Goal: Complete application form

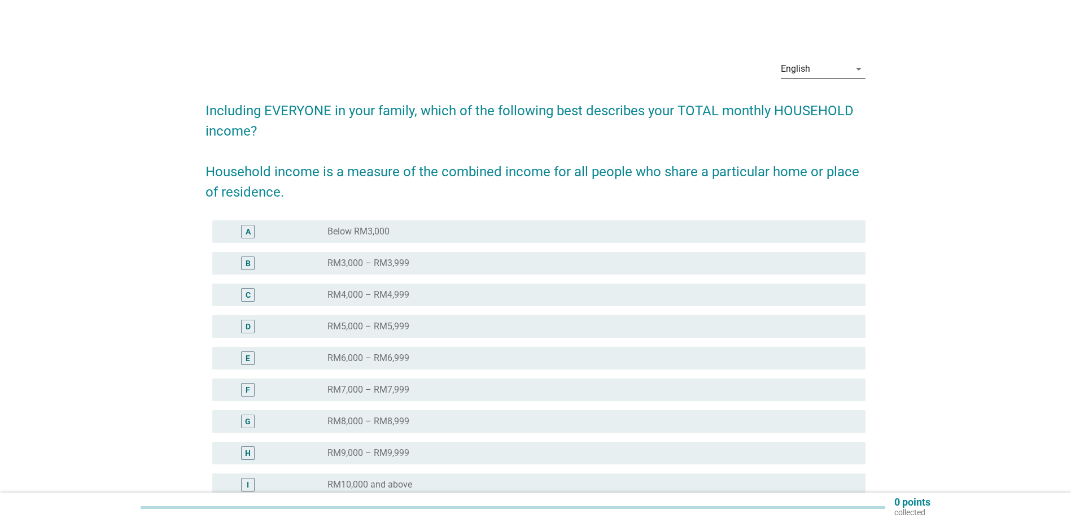
click at [823, 66] on div "English" at bounding box center [815, 69] width 69 height 18
click at [813, 130] on div "中文（简体）" at bounding box center [823, 132] width 67 height 14
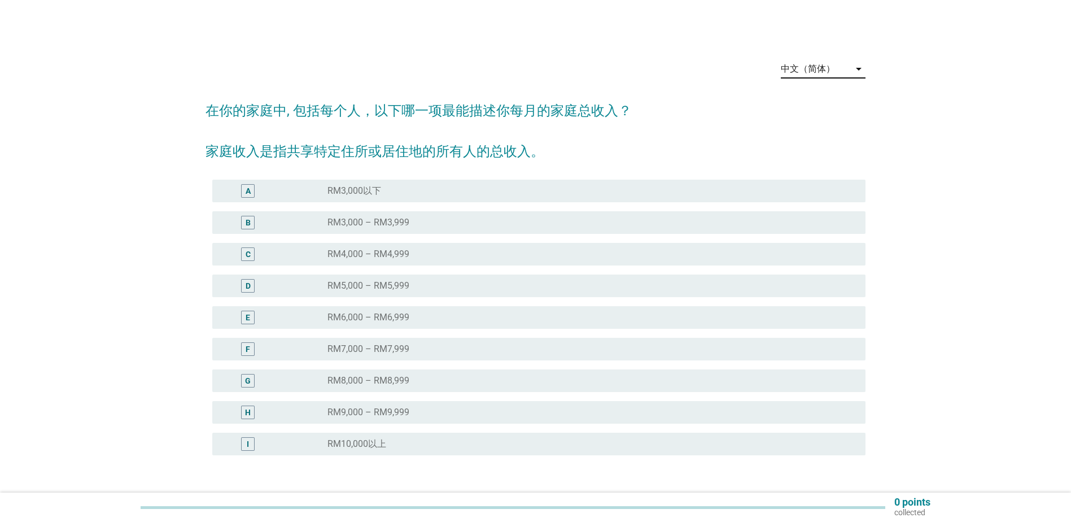
click at [387, 441] on div "radio_button_unchecked RM10,000以上" at bounding box center [587, 443] width 520 height 11
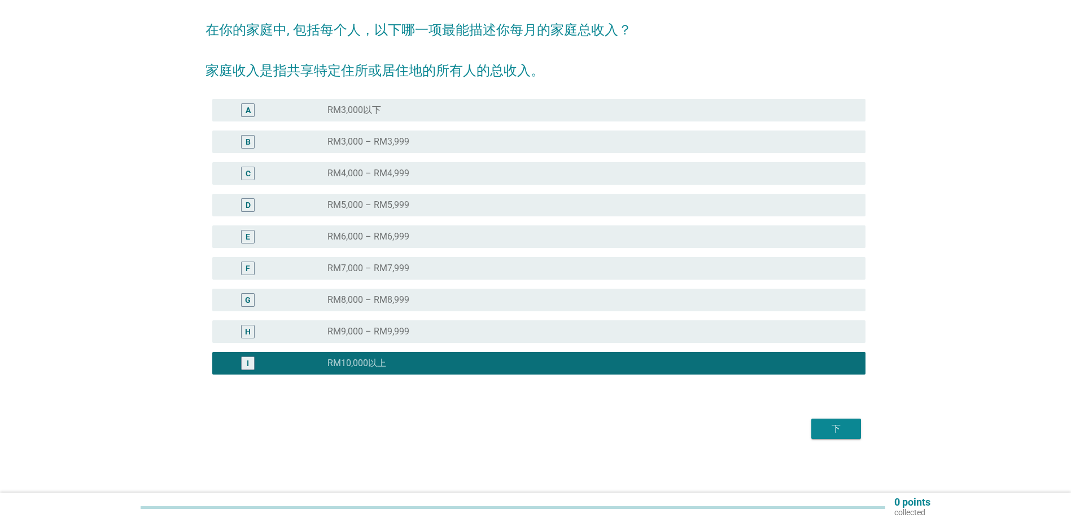
scroll to position [81, 0]
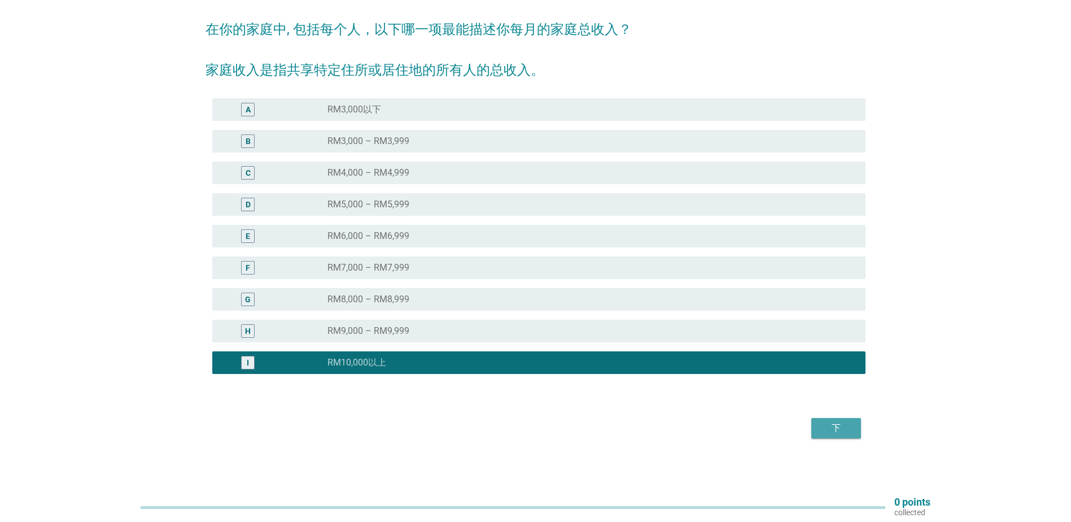
click at [846, 424] on div "下" at bounding box center [836, 428] width 32 height 14
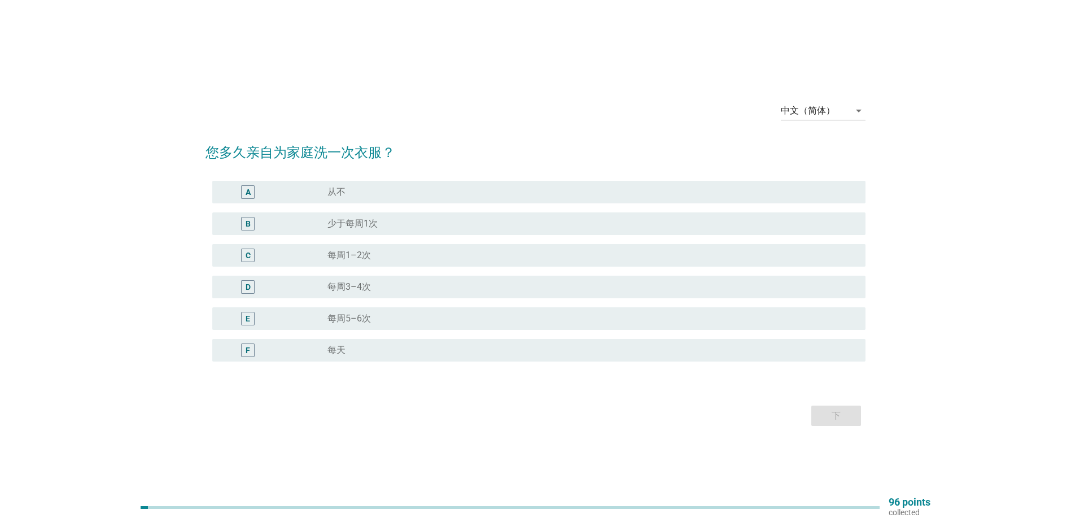
click at [400, 355] on div "radio_button_unchecked 每天" at bounding box center [591, 350] width 529 height 14
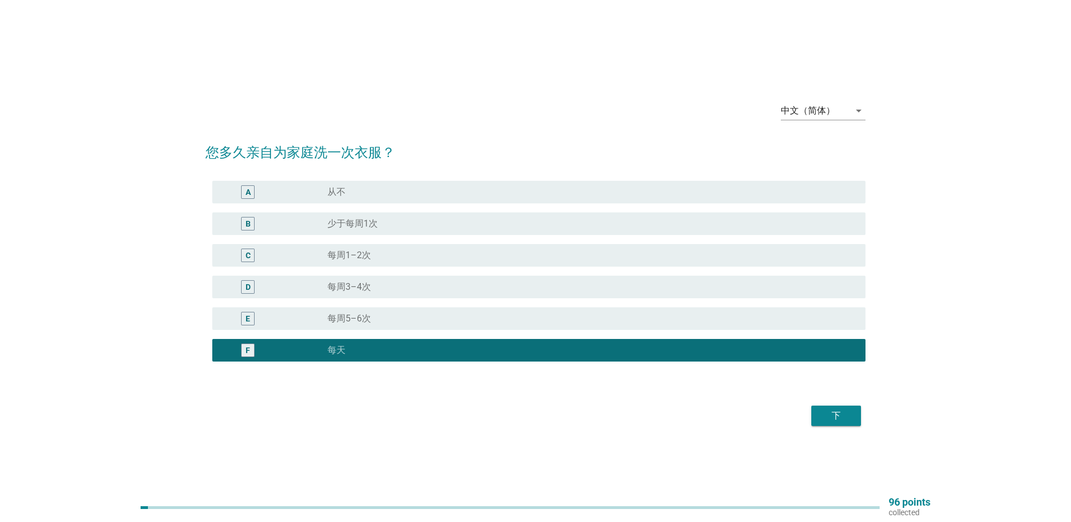
click at [845, 413] on div "下" at bounding box center [836, 416] width 32 height 14
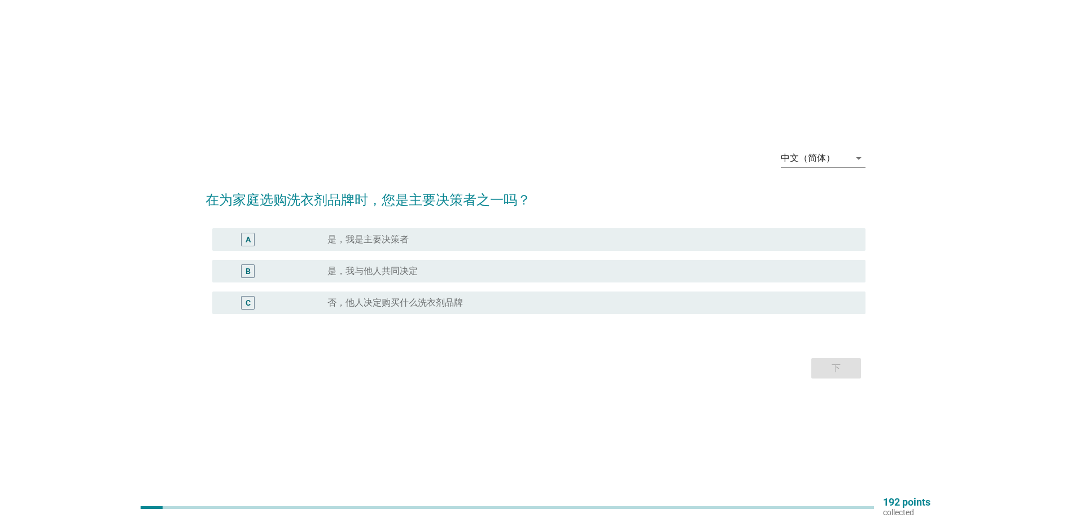
drag, startPoint x: 405, startPoint y: 266, endPoint x: 537, endPoint y: 323, distance: 144.1
click at [405, 268] on label "是，我与他人共同决定" at bounding box center [372, 270] width 90 height 11
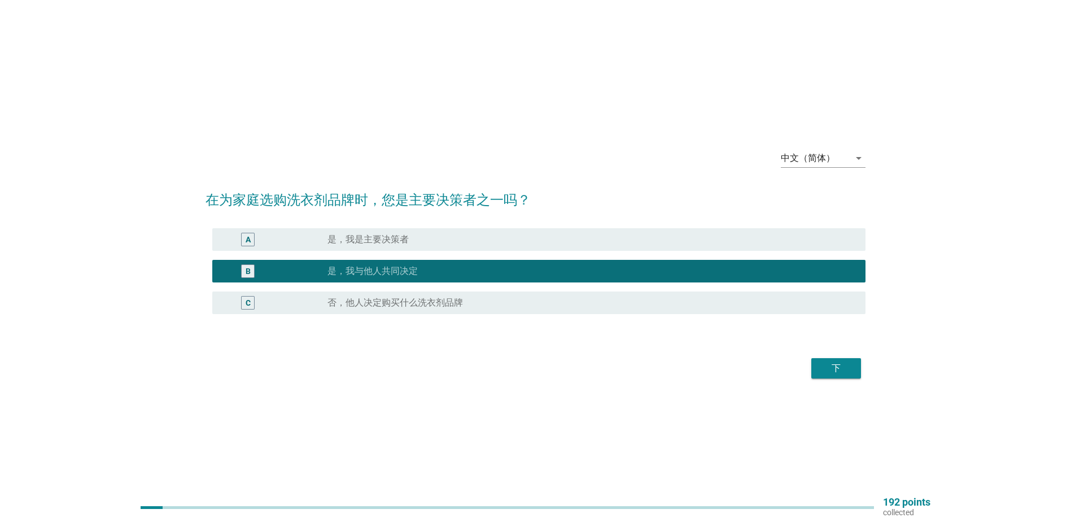
click at [826, 374] on div "下" at bounding box center [836, 368] width 32 height 14
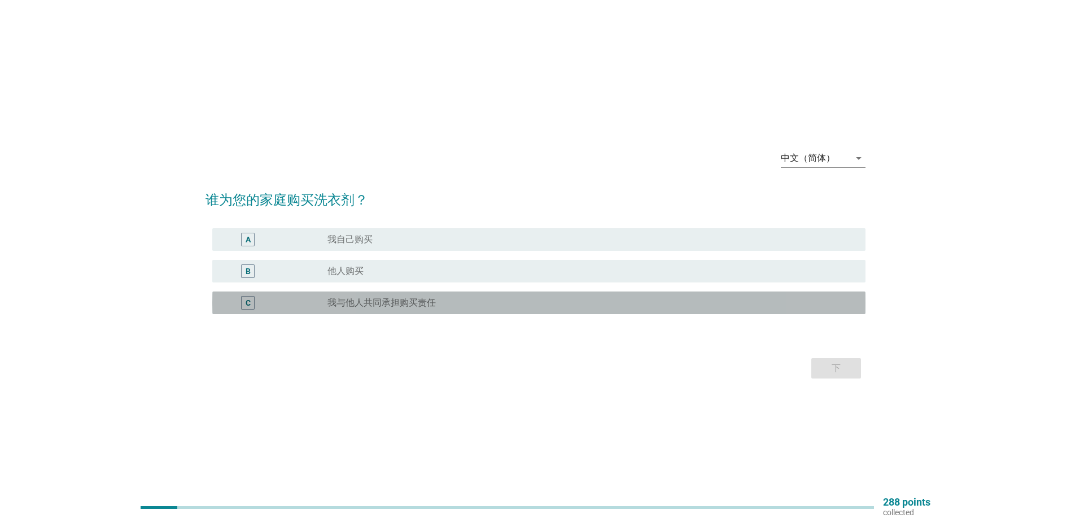
drag, startPoint x: 400, startPoint y: 305, endPoint x: 607, endPoint y: 355, distance: 213.0
click at [400, 305] on label "我与他人共同承担购买责任" at bounding box center [381, 302] width 108 height 11
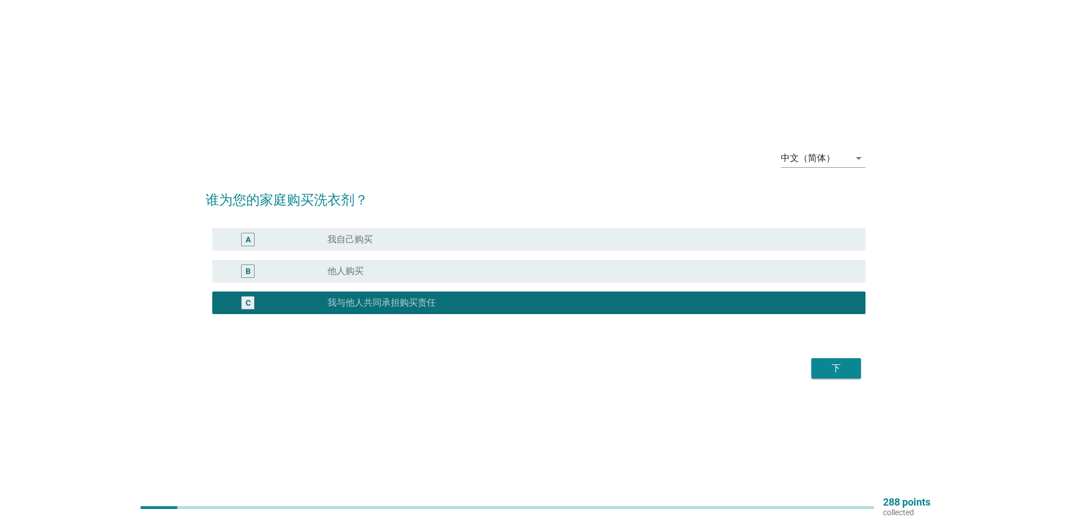
click at [845, 366] on div "下" at bounding box center [836, 368] width 32 height 14
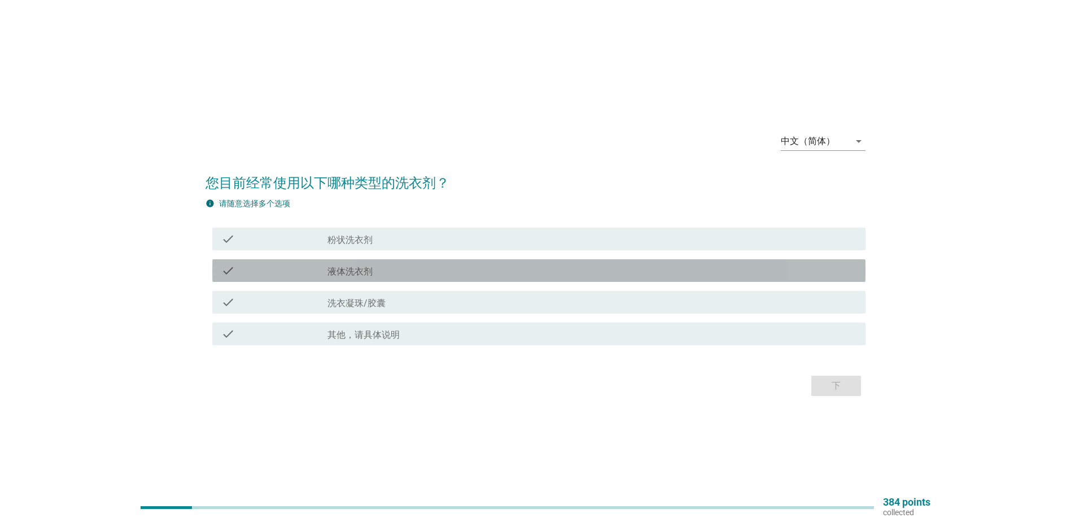
click at [361, 270] on label "液体洗衣剂" at bounding box center [349, 271] width 45 height 11
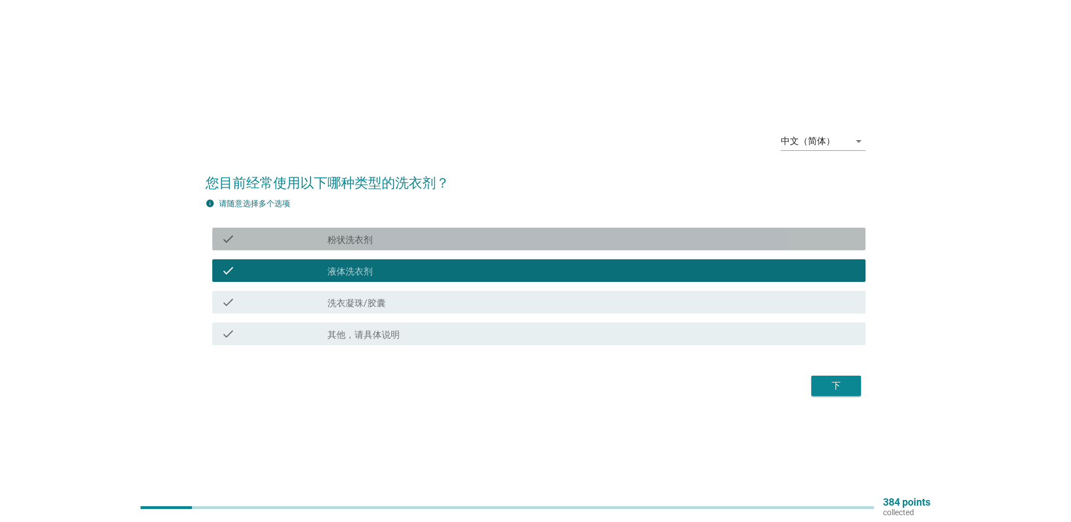
click at [366, 241] on label "粉状洗衣剂" at bounding box center [349, 239] width 45 height 11
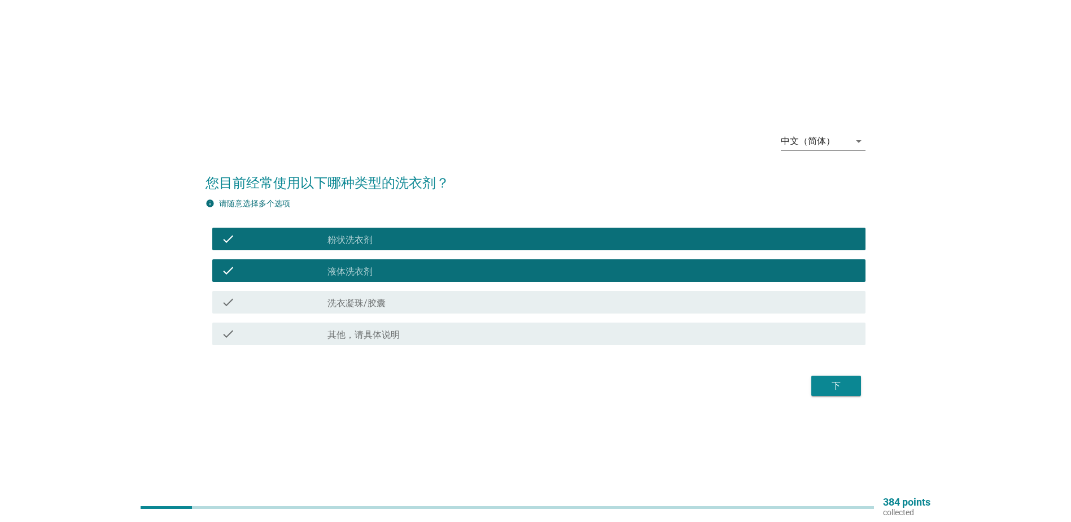
click at [839, 379] on div "下" at bounding box center [836, 386] width 32 height 14
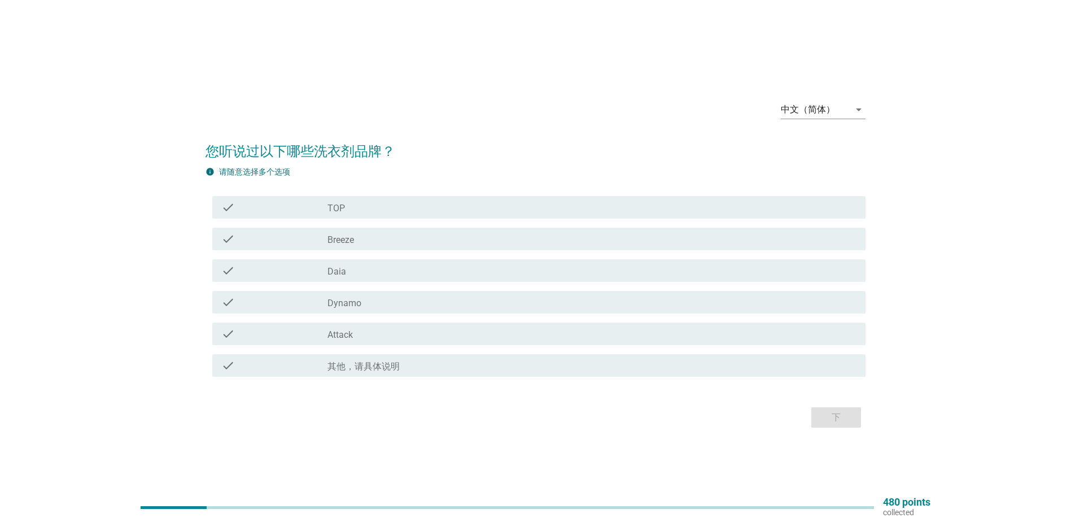
click at [349, 207] on div "check_box_outline_blank TOP" at bounding box center [591, 207] width 529 height 14
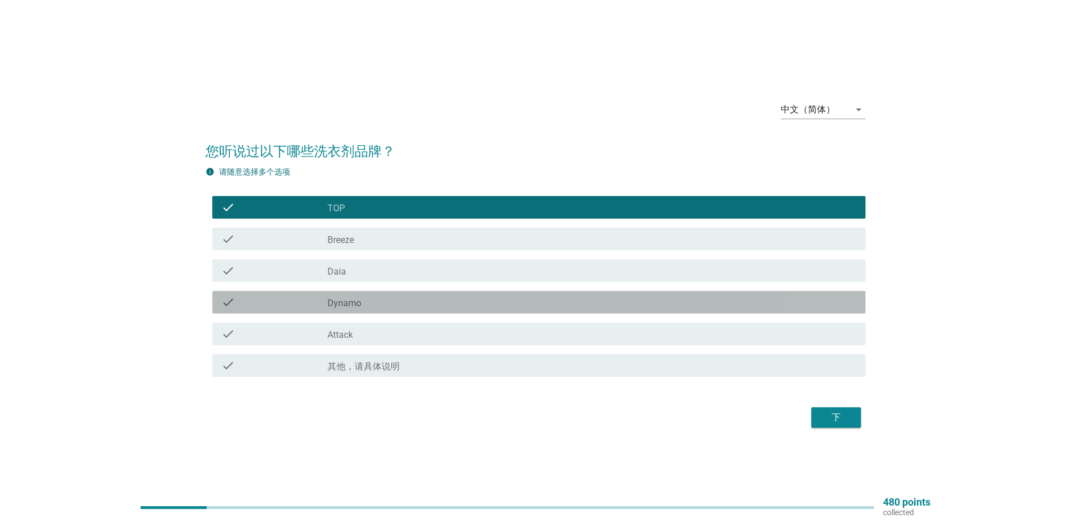
click at [325, 303] on div "check" at bounding box center [274, 302] width 106 height 14
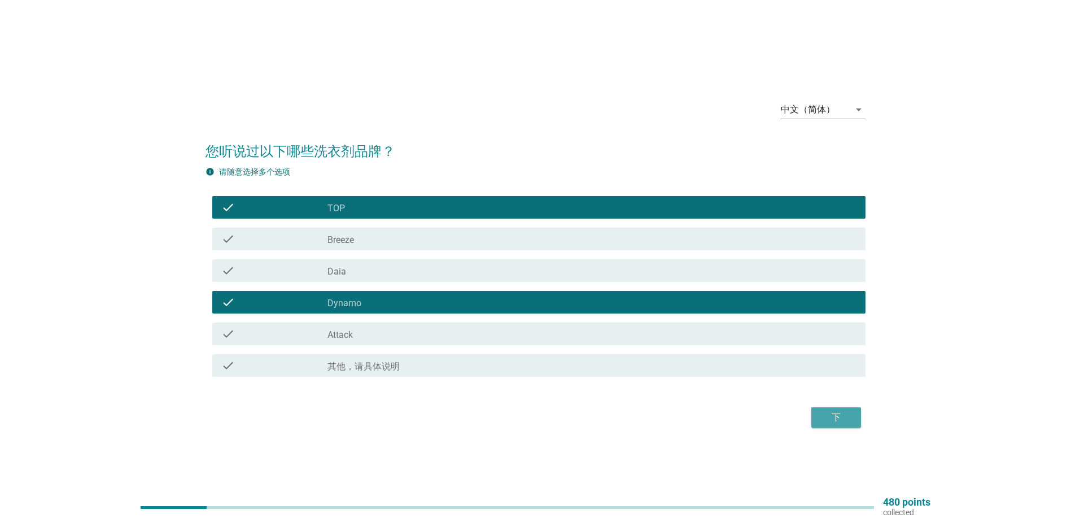
click at [818, 417] on button "下" at bounding box center [836, 417] width 50 height 20
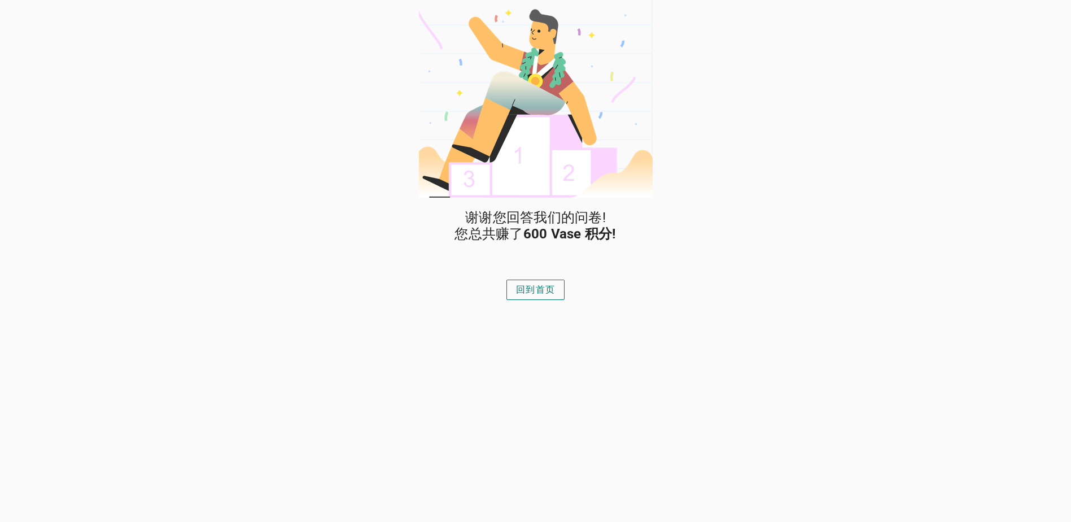
click at [545, 294] on div "回到首页" at bounding box center [535, 290] width 39 height 14
